Goal: Check status: Check status

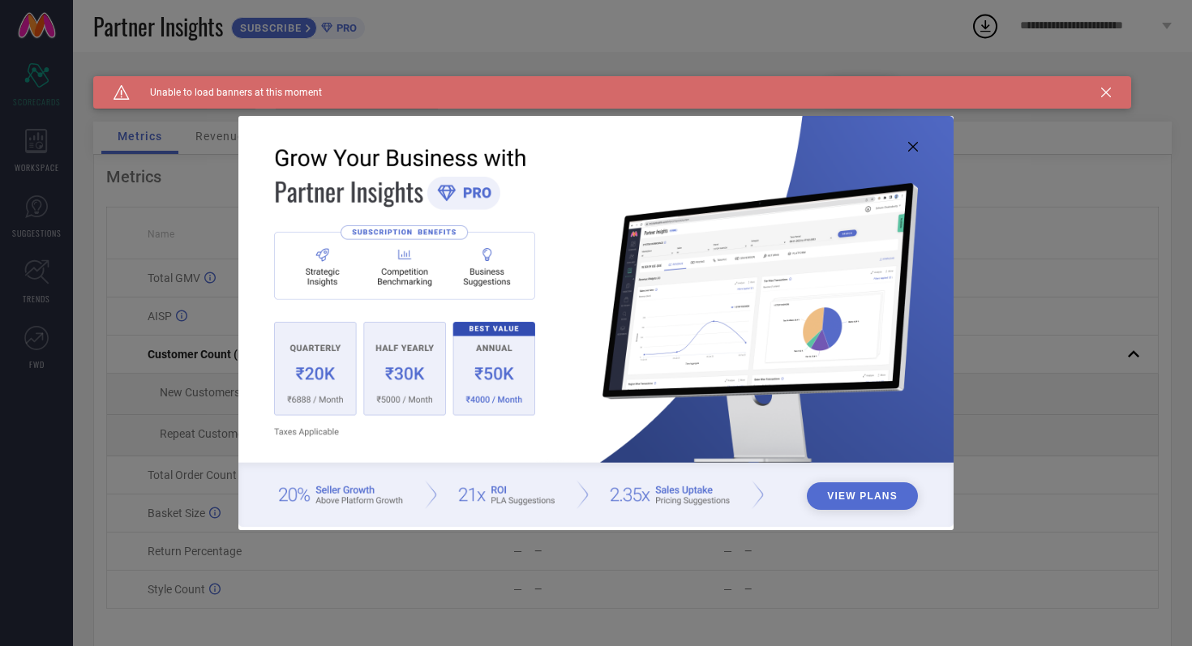
click at [915, 143] on icon at bounding box center [913, 147] width 10 height 10
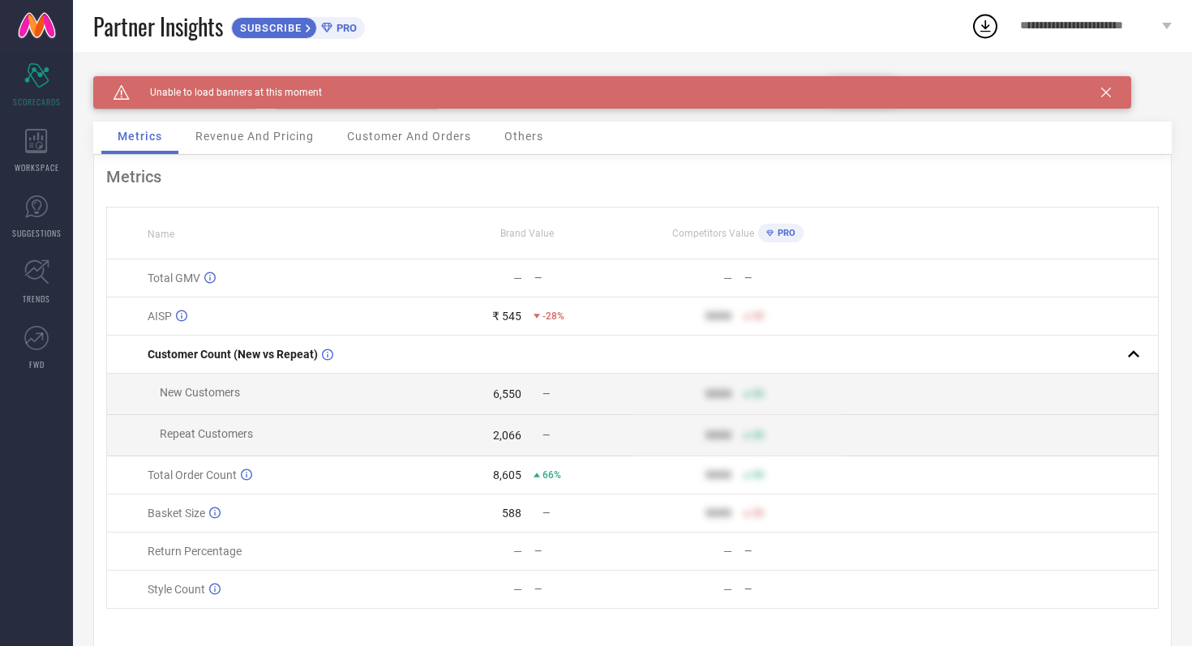
click at [1108, 95] on icon at bounding box center [1106, 93] width 10 height 10
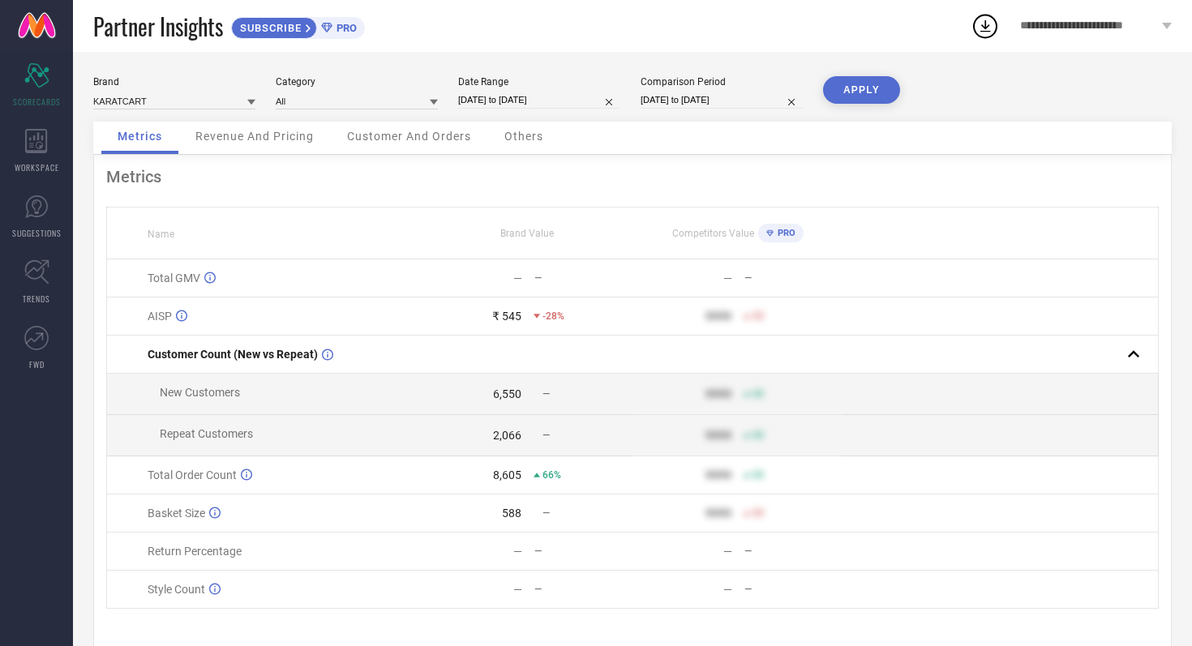
click at [588, 99] on input "[DATE] to [DATE]" at bounding box center [539, 100] width 162 height 17
select select "8"
select select "2025"
select select "9"
select select "2025"
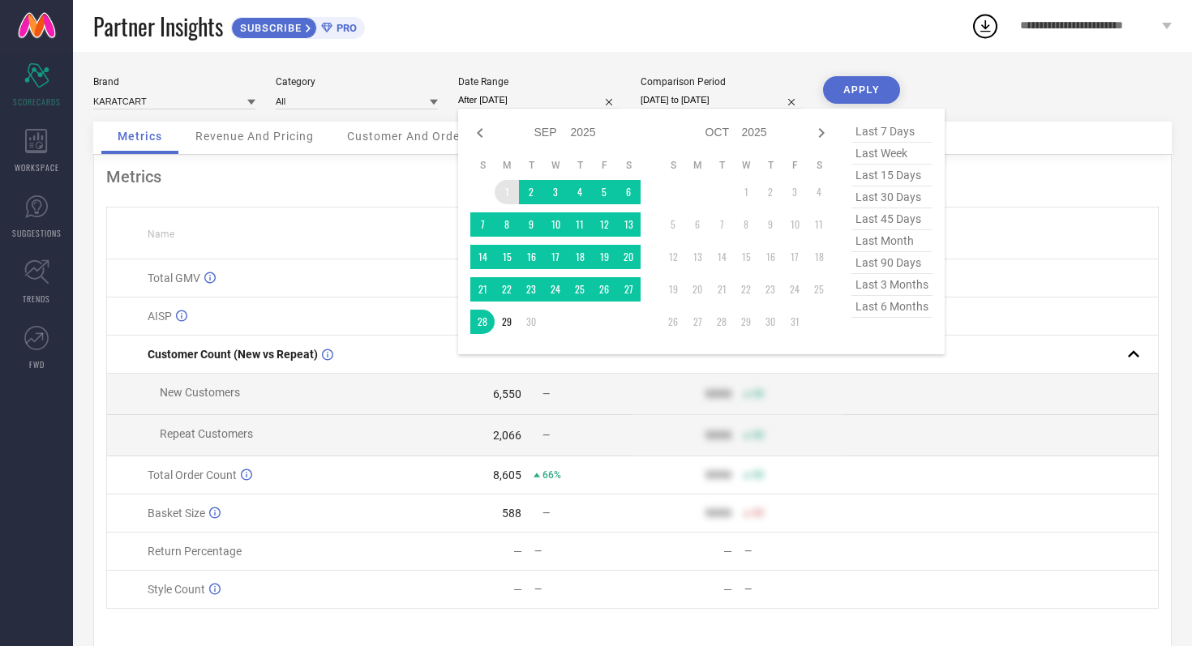
click at [505, 190] on td "1" at bounding box center [507, 192] width 24 height 24
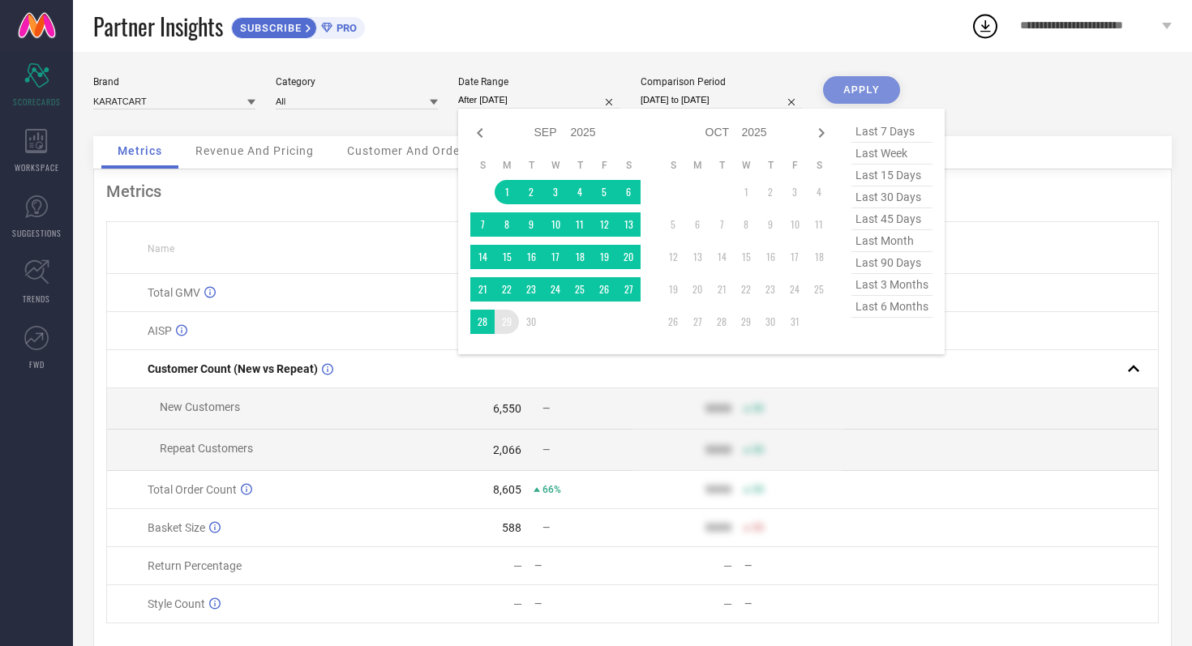
type input "[DATE] to [DATE]"
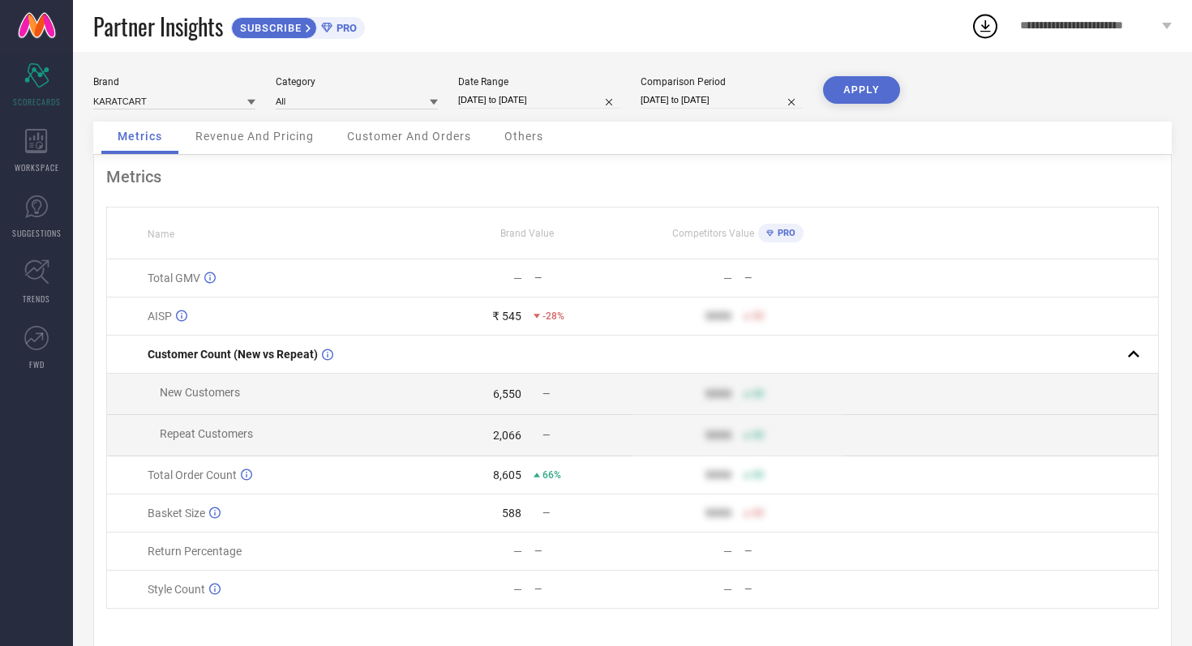
click at [760, 99] on input "[DATE] to [DATE]" at bounding box center [721, 100] width 162 height 17
select select "8"
select select "2024"
select select "9"
select select "2024"
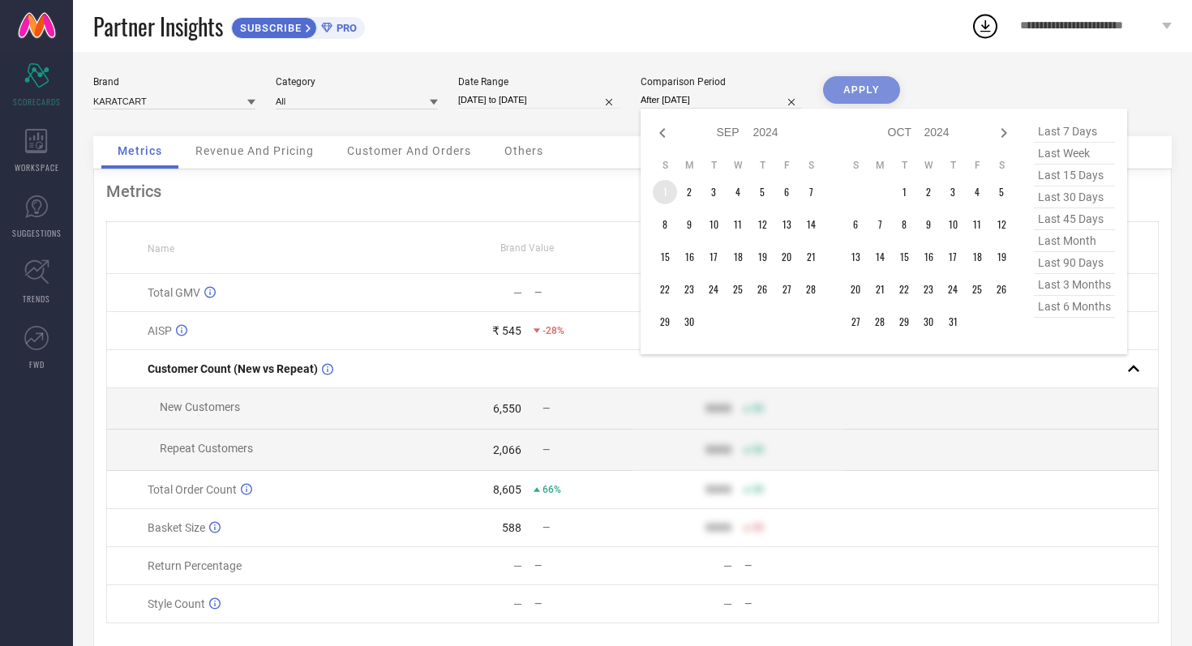
click at [662, 192] on td "1" at bounding box center [665, 192] width 24 height 24
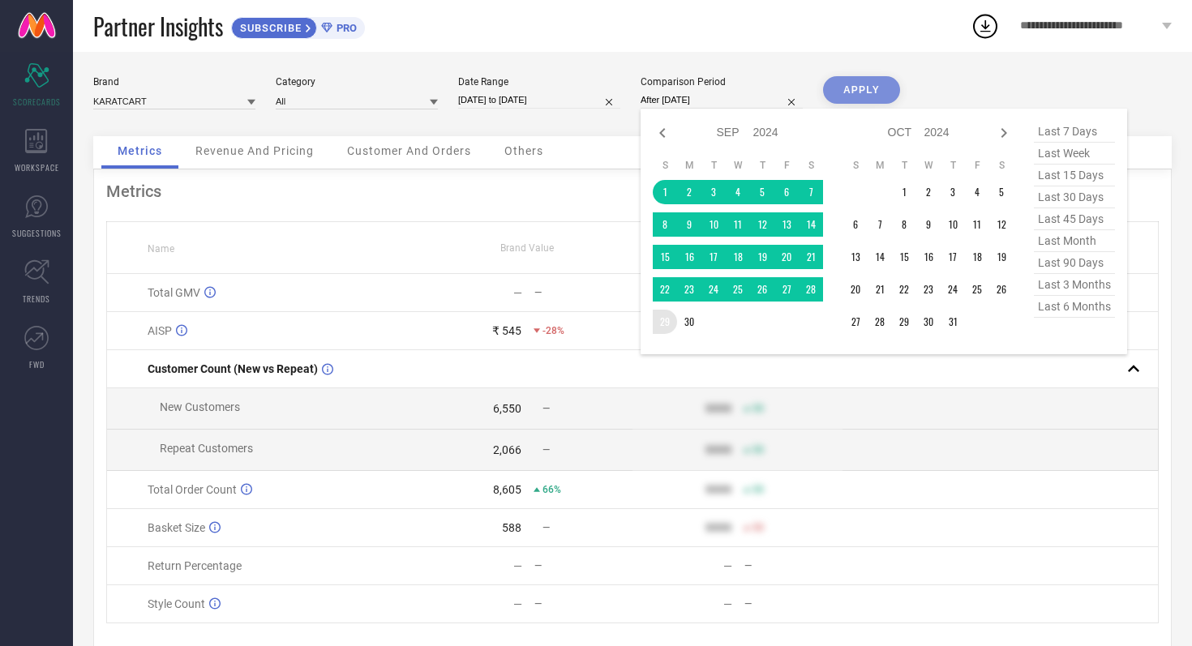
type input "[DATE] to [DATE]"
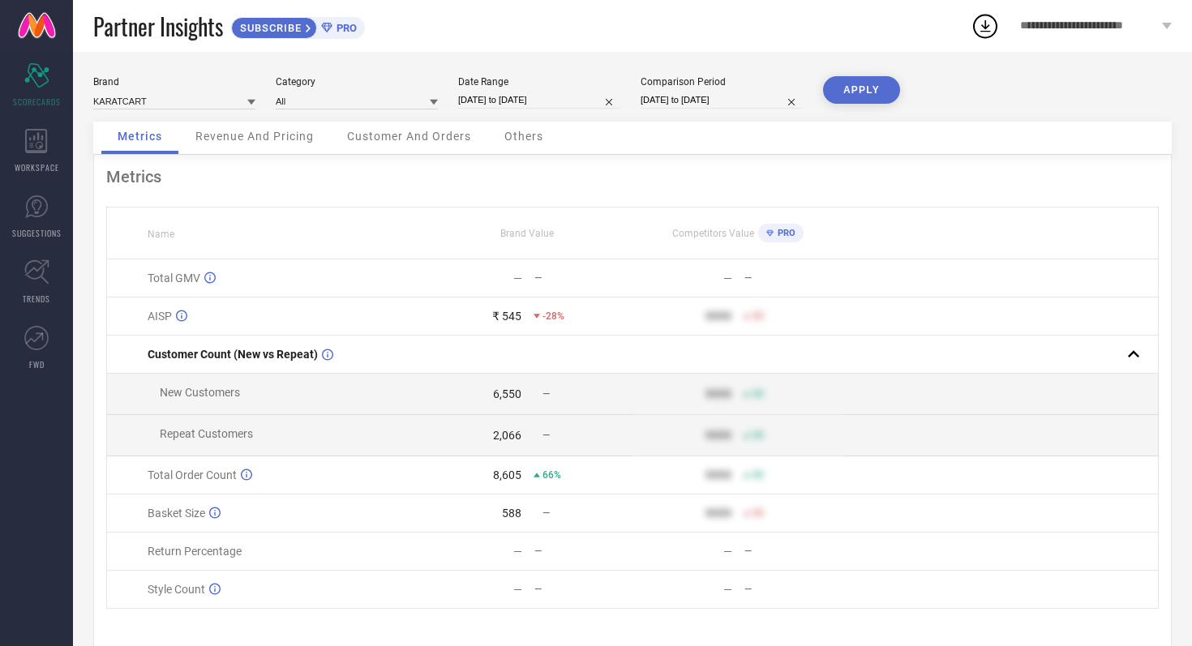
click at [879, 79] on button "APPLY" at bounding box center [861, 90] width 77 height 28
